Goal: Check status: Check status

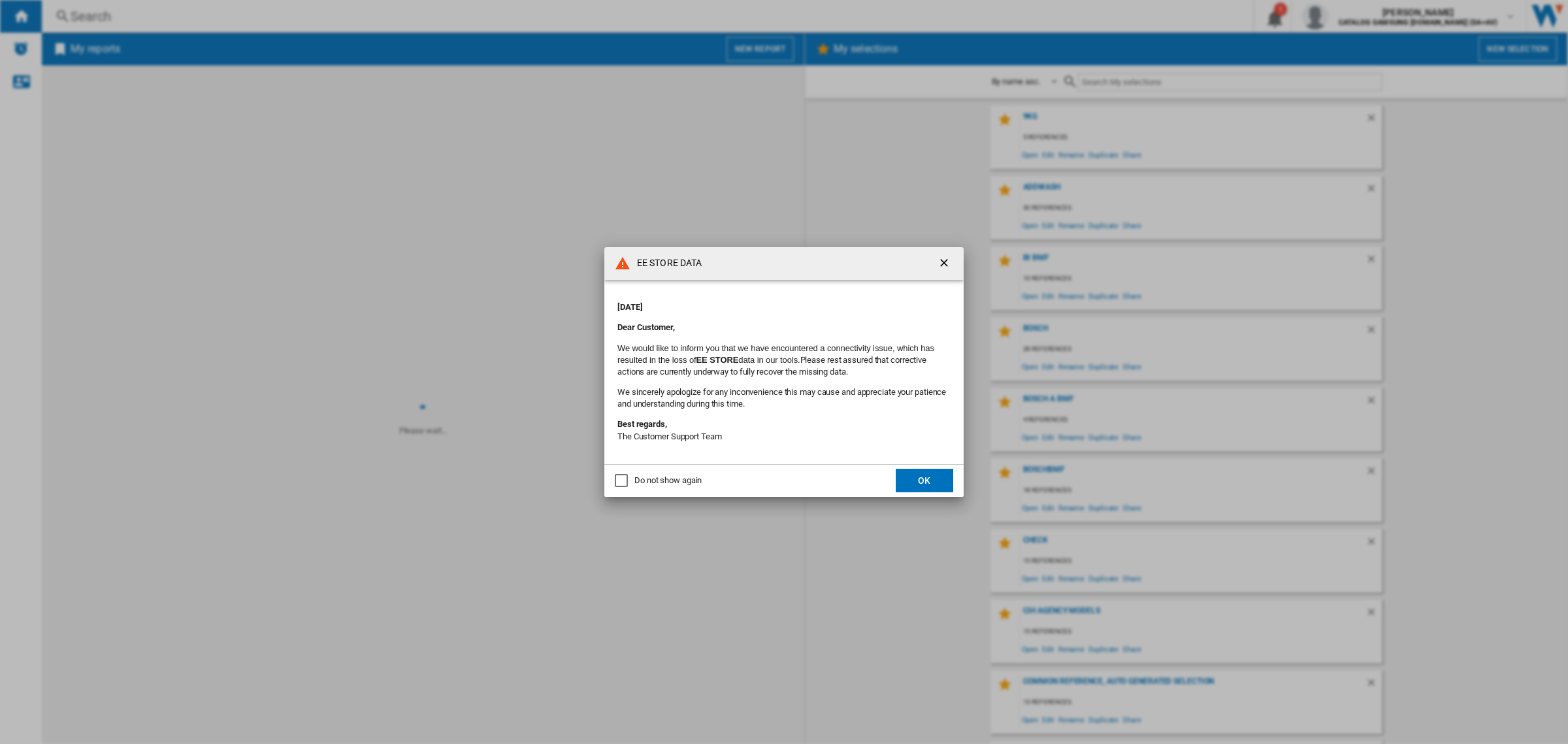
click at [937, 480] on button "OK" at bounding box center [924, 481] width 57 height 24
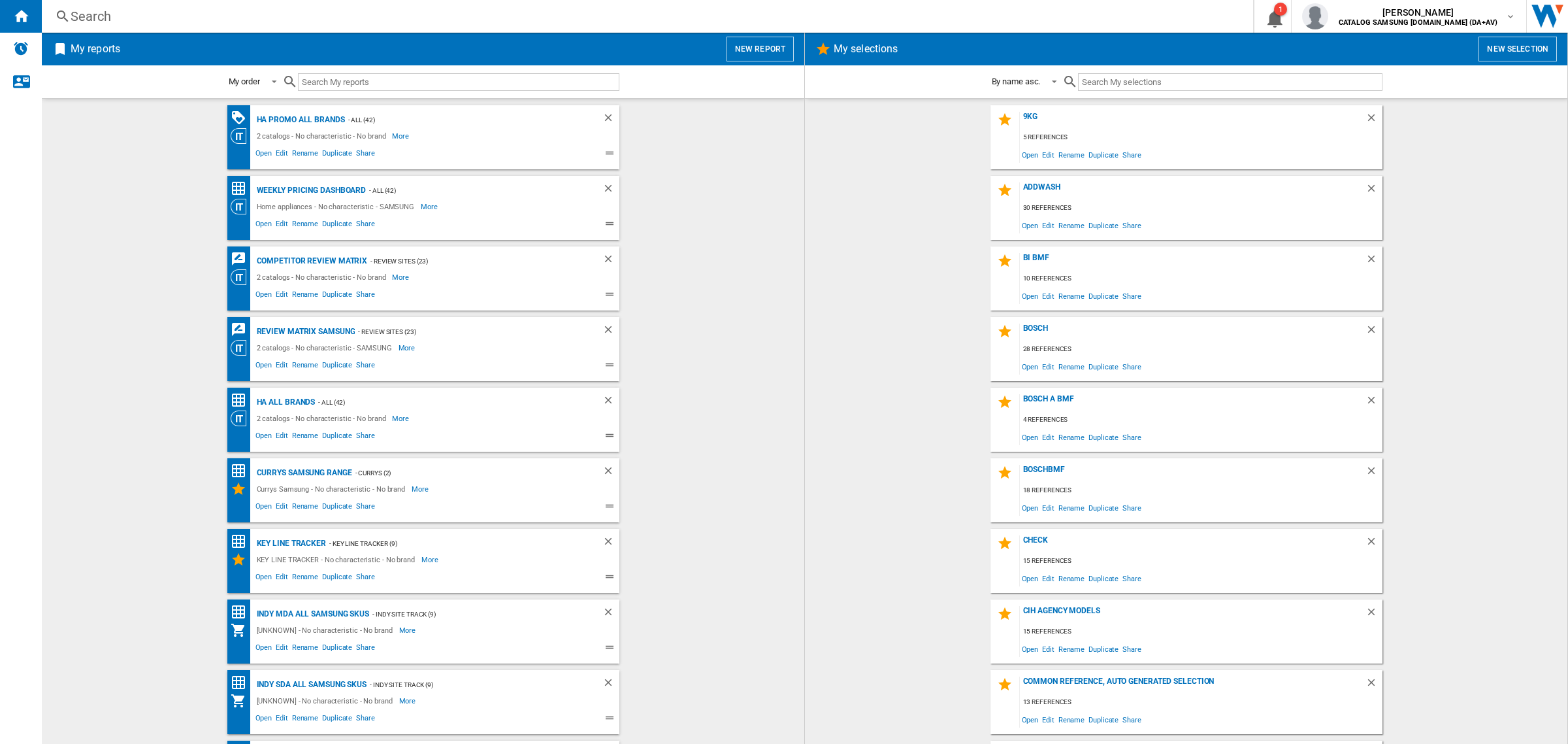
click at [328, 17] on div "Search" at bounding box center [644, 16] width 1149 height 18
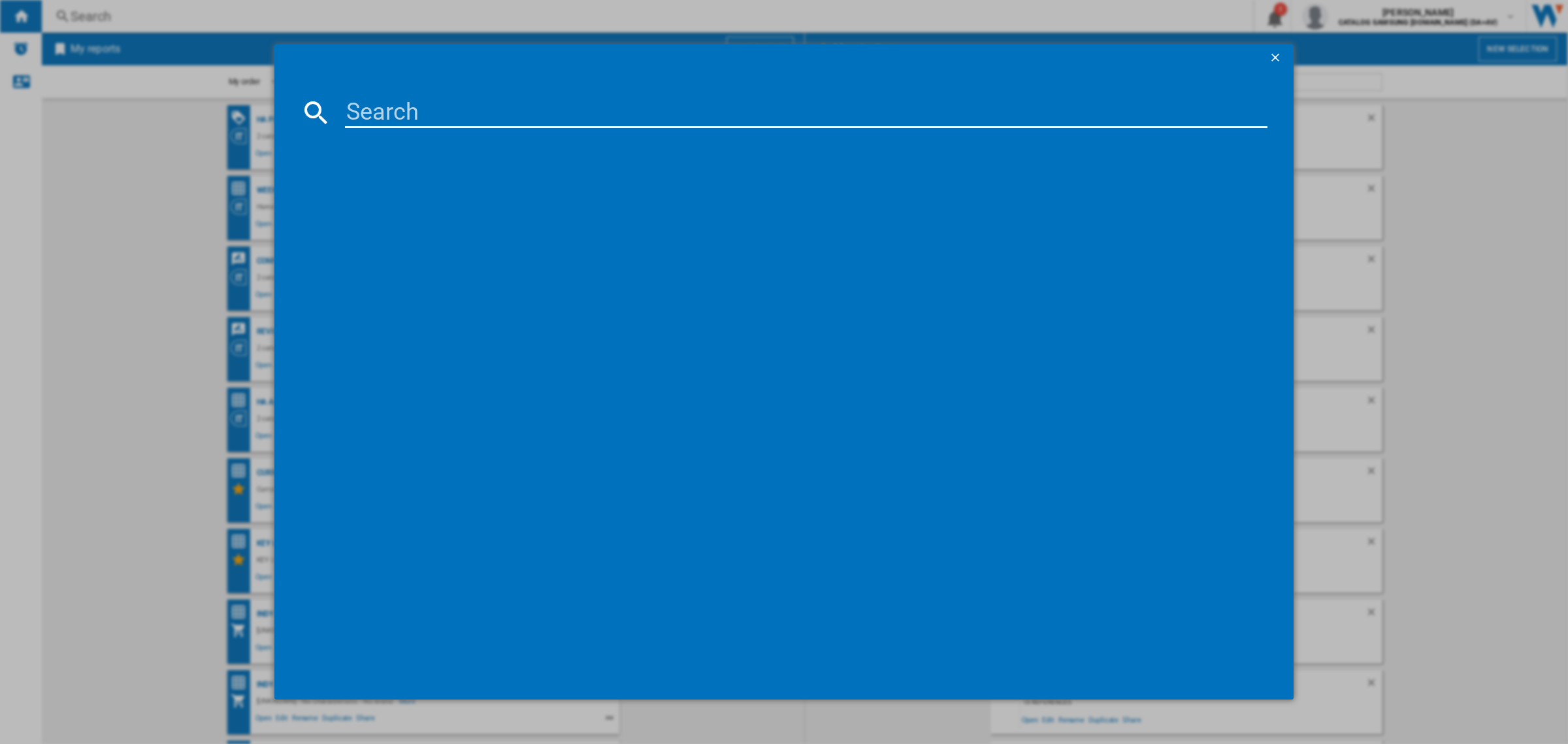
click at [461, 110] on input at bounding box center [806, 112] width 923 height 31
paste input "RQ760N4SBFE"
type input "RQ760N4SBFE"
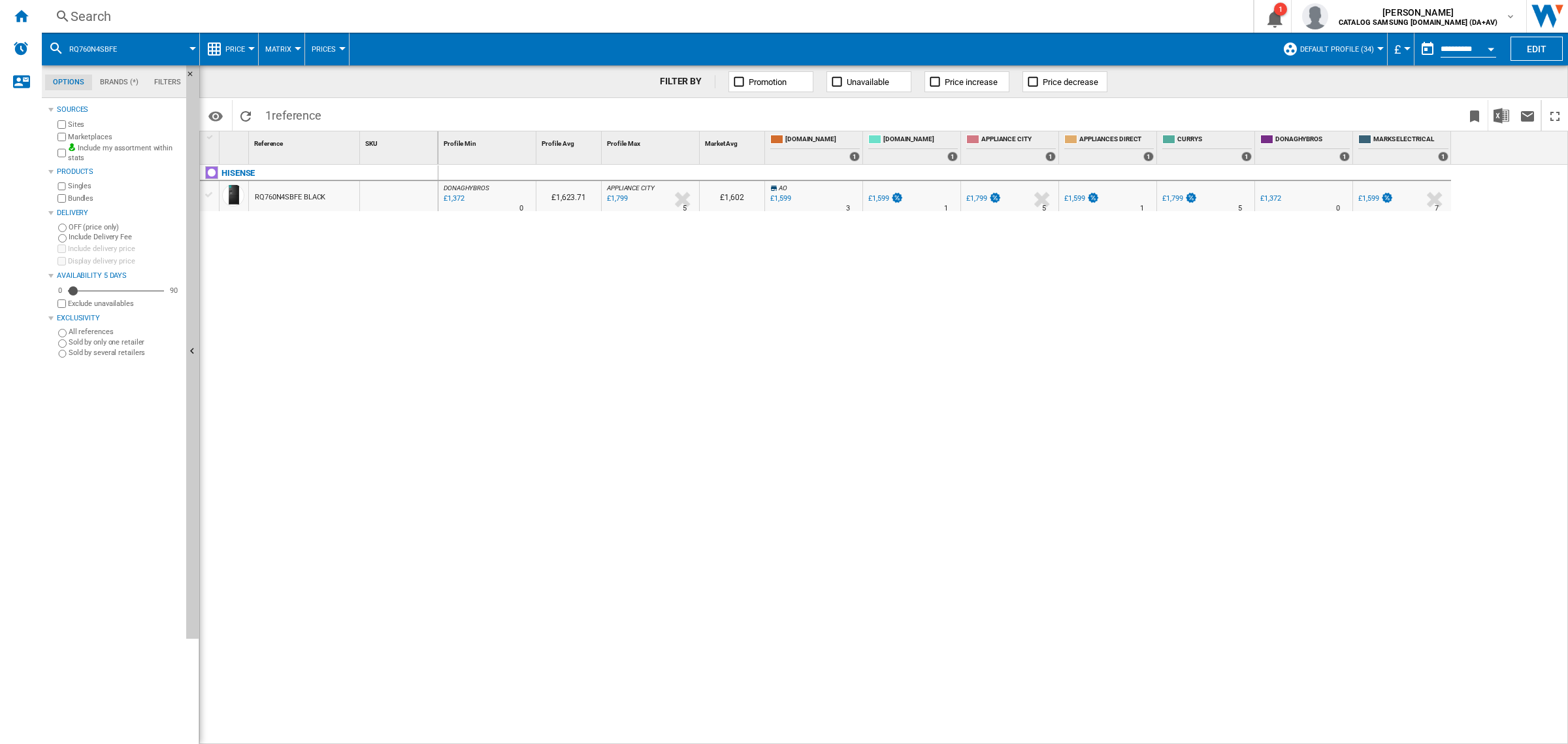
drag, startPoint x: 321, startPoint y: 183, endPoint x: 331, endPoint y: 188, distance: 11.2
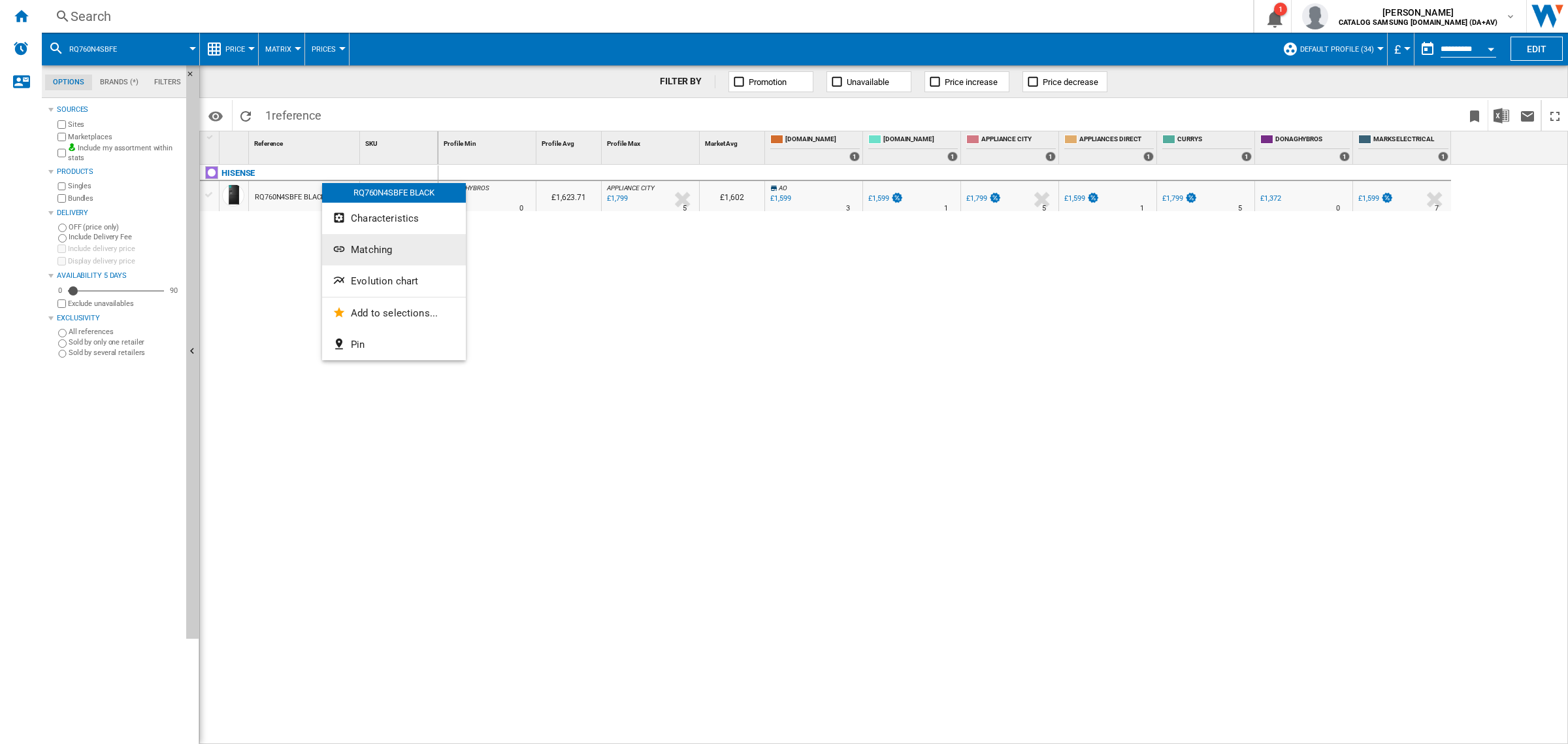
click at [399, 246] on button "Matching" at bounding box center [394, 249] width 144 height 31
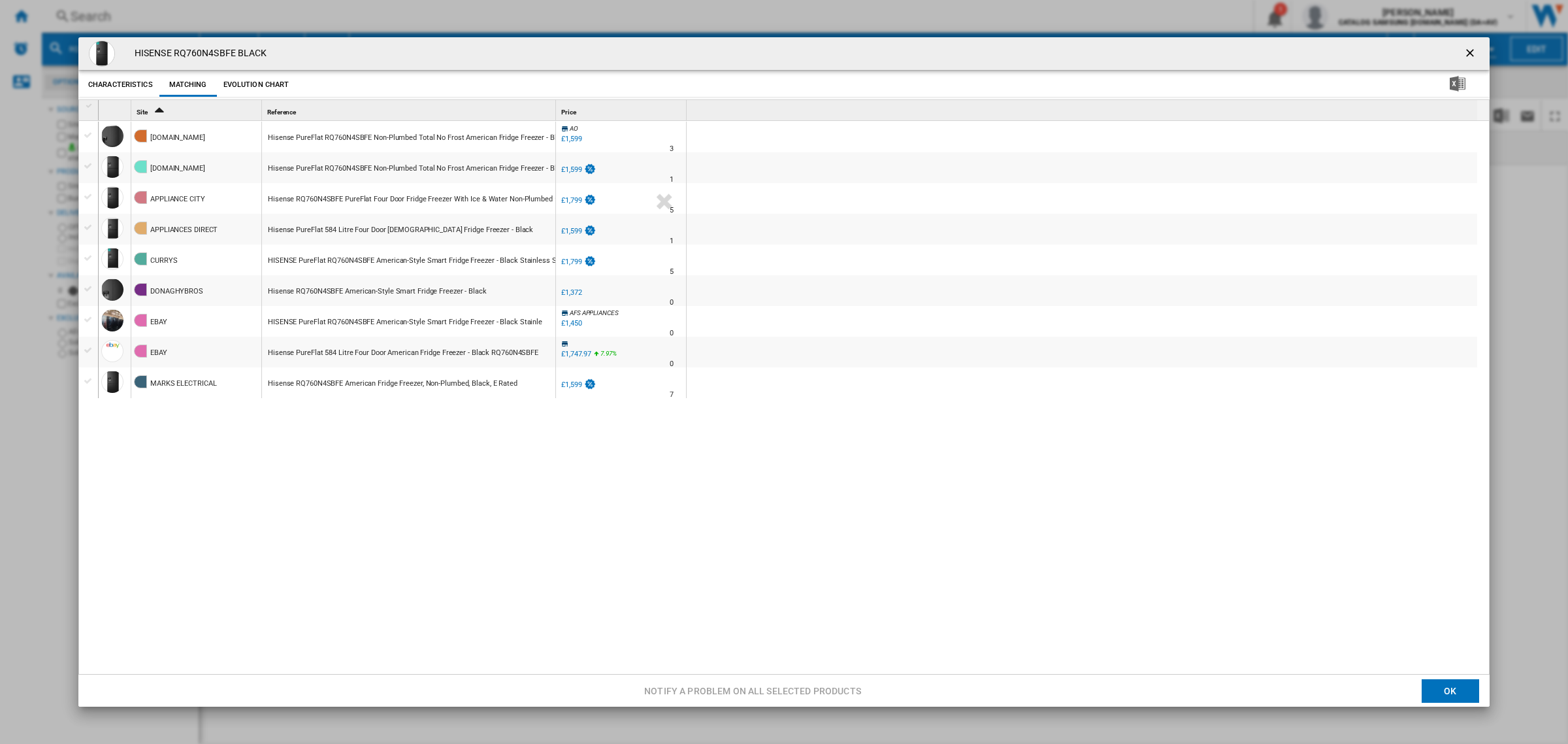
click at [255, 85] on button "Evolution chart" at bounding box center [257, 85] width 73 height 24
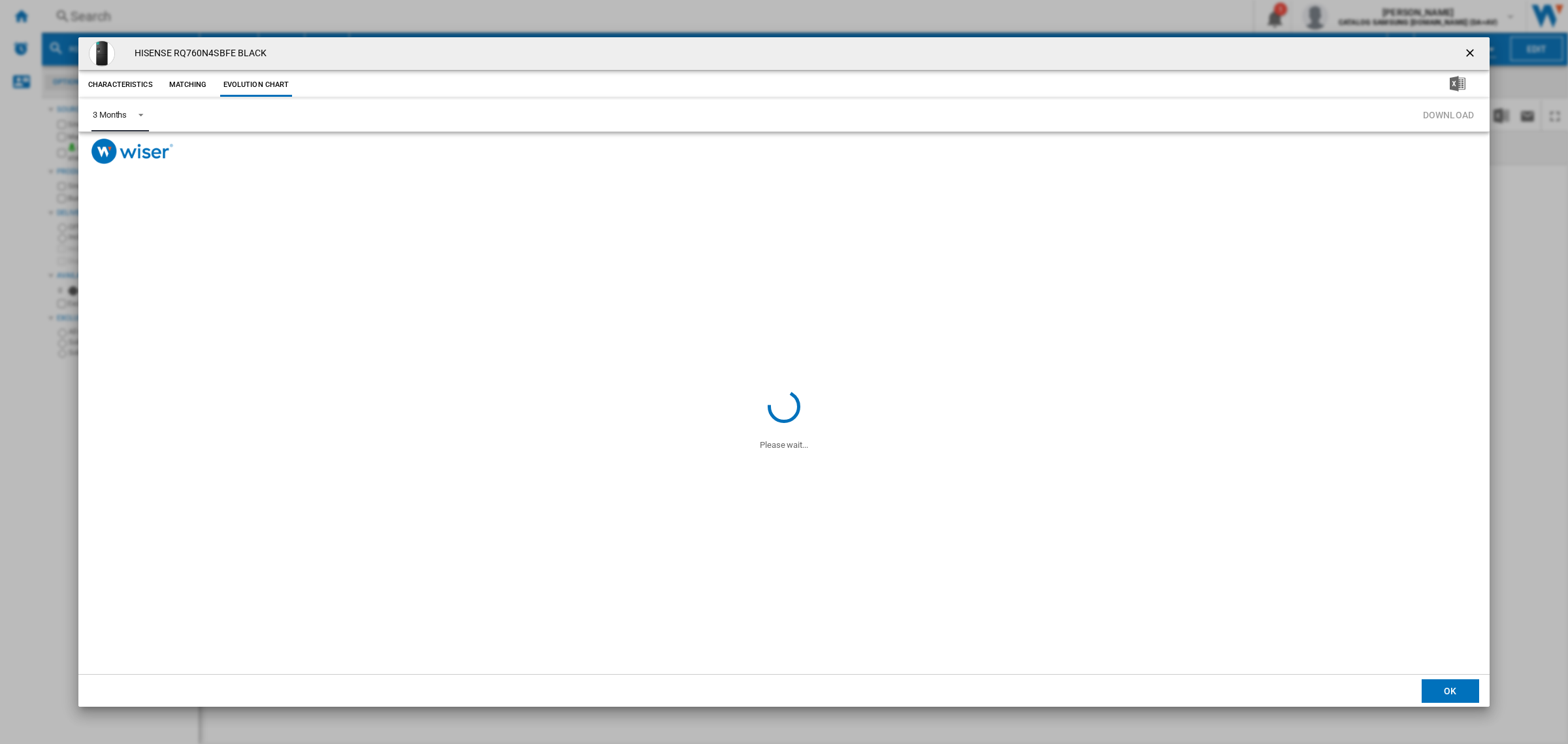
click at [122, 119] on span "3 Months" at bounding box center [110, 114] width 34 height 12
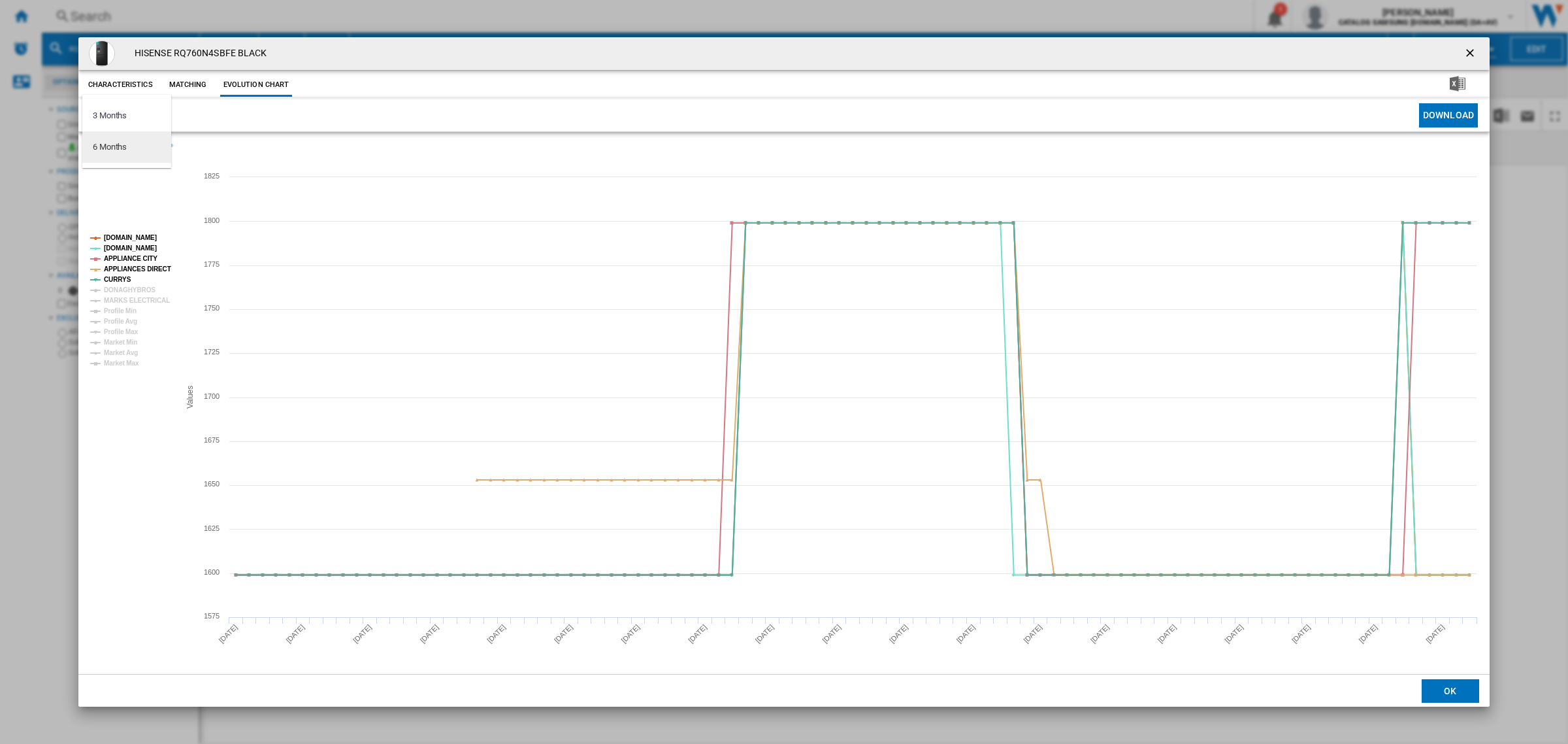
click at [137, 156] on md-option "6 Months" at bounding box center [126, 147] width 89 height 31
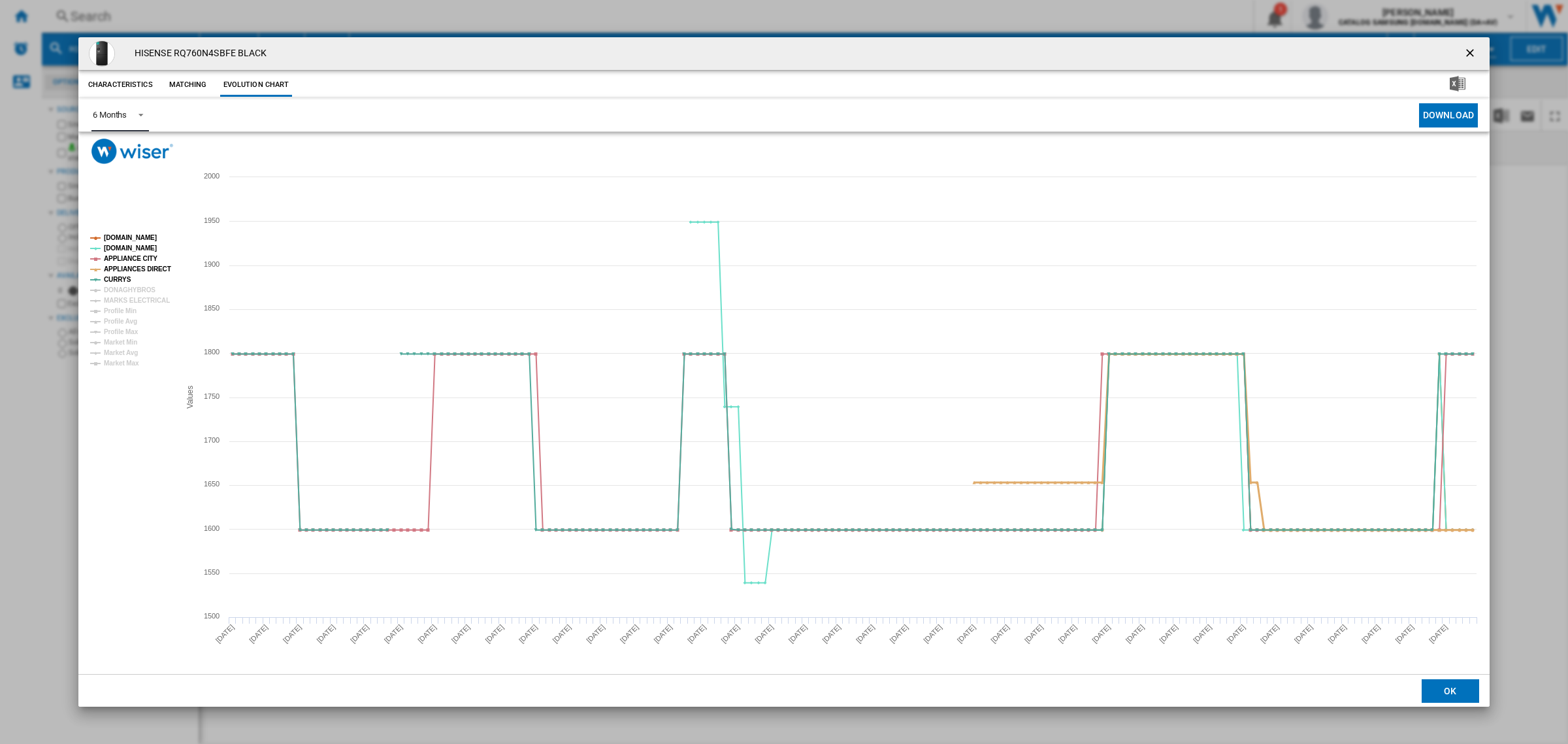
click at [158, 269] on tspan "APPLIANCES DIRECT" at bounding box center [137, 269] width 67 height 7
click at [146, 255] on tspan "APPLIANCE CITY" at bounding box center [130, 258] width 54 height 7
click at [138, 235] on tspan "AMAZON.CO.UK" at bounding box center [130, 237] width 53 height 7
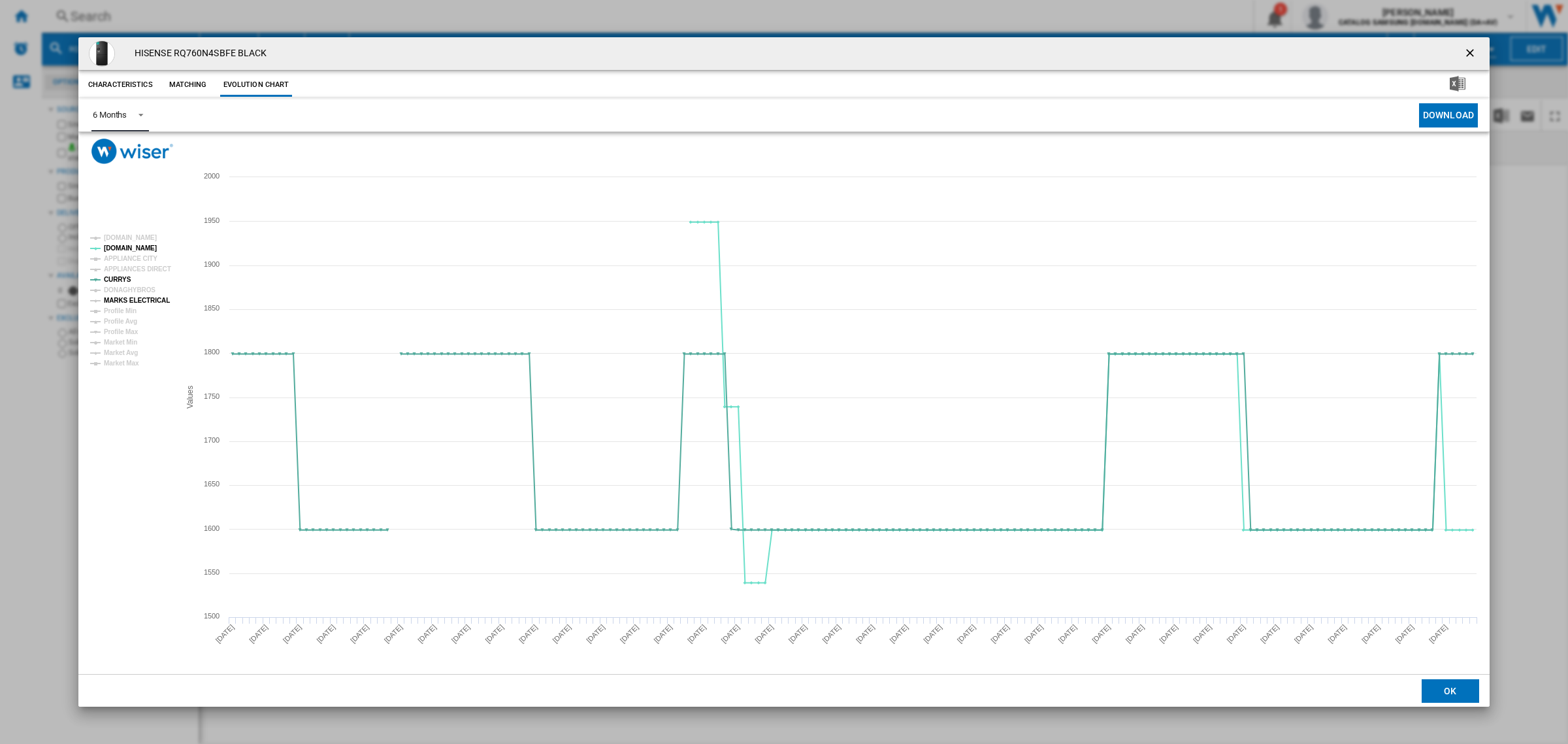
click at [134, 303] on tspan "MARKS ELECTRICAL" at bounding box center [137, 300] width 66 height 7
click at [136, 256] on tspan "APPLIANCE CITY" at bounding box center [130, 258] width 54 height 7
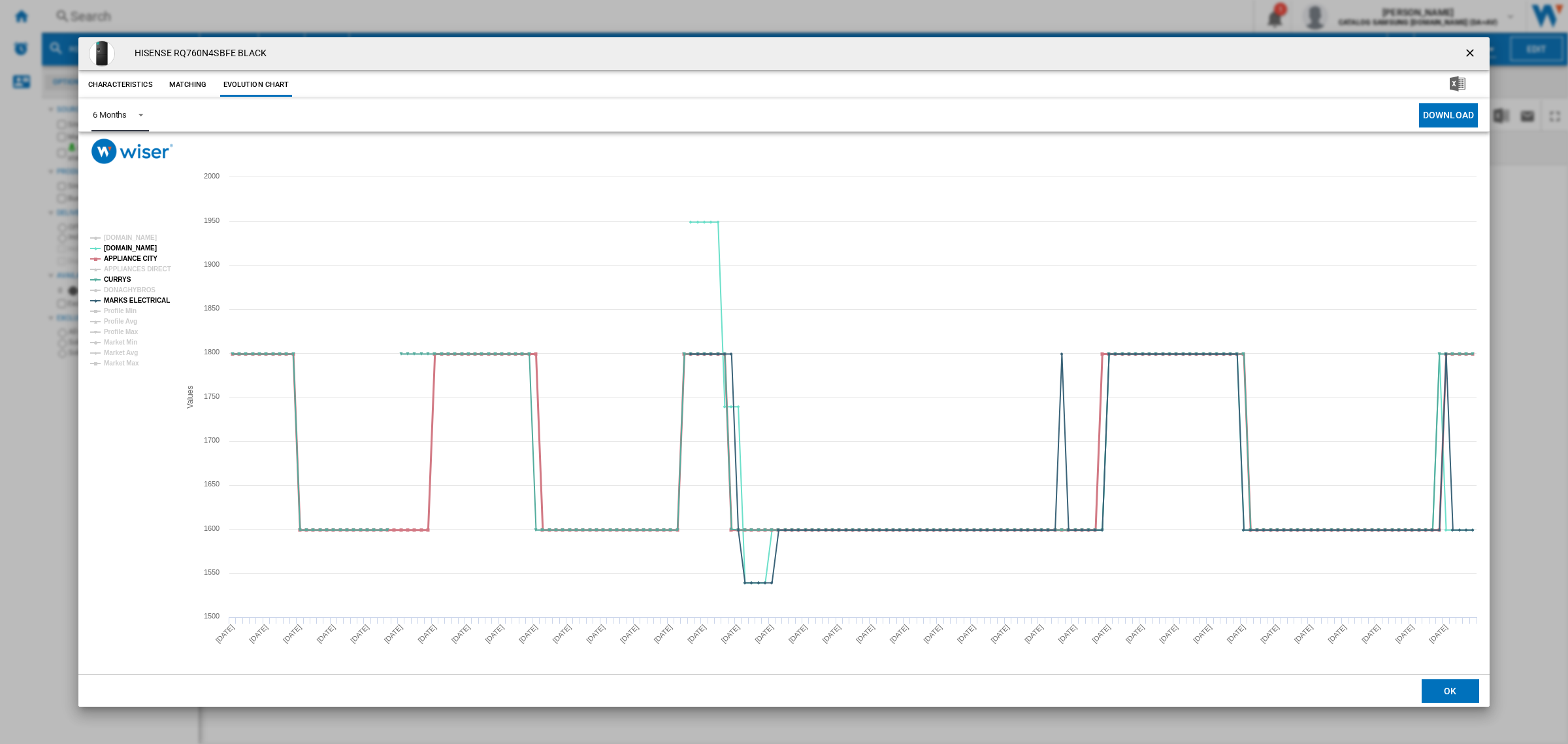
click at [136, 256] on tspan "APPLIANCE CITY" at bounding box center [130, 258] width 54 height 7
click at [1470, 47] on ng-md-icon "getI18NText('BUTTONS.CLOSE_DIALOG')" at bounding box center [1471, 54] width 15 height 15
